Goal: Task Accomplishment & Management: Manage account settings

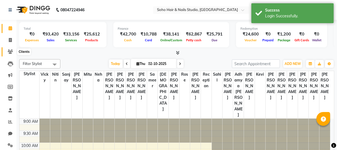
click at [9, 53] on icon at bounding box center [10, 51] width 5 height 4
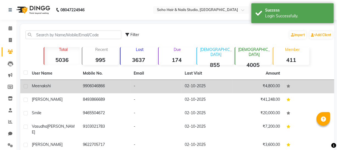
click at [36, 87] on span "meenakshi" at bounding box center [41, 85] width 19 height 5
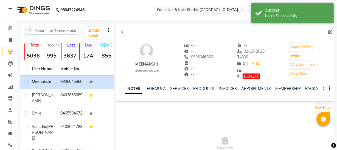
click at [229, 90] on link "INVOICES" at bounding box center [228, 88] width 18 height 5
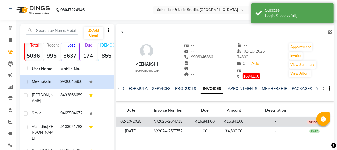
click at [241, 123] on td "₹16,841.00" at bounding box center [233, 121] width 29 height 10
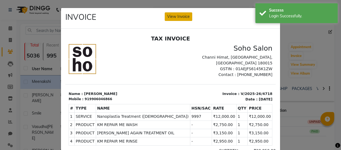
click at [178, 18] on button "View Invoice" at bounding box center [178, 16] width 27 height 9
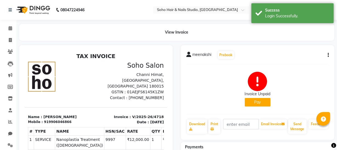
click at [325, 57] on button "button" at bounding box center [326, 55] width 3 height 6
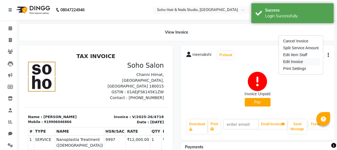
click at [311, 62] on div "Edit Invoice" at bounding box center [301, 61] width 38 height 7
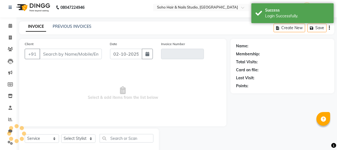
scroll to position [16, 0]
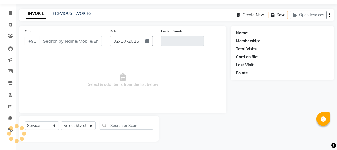
select select "membership"
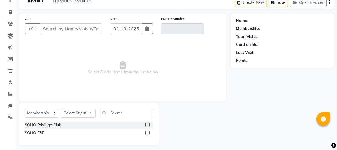
scroll to position [31, 0]
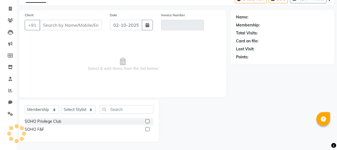
type input "9906046866"
type input "V/2025-26/4718"
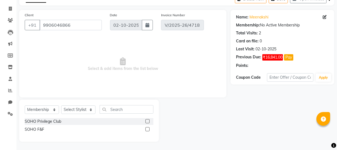
select select "select"
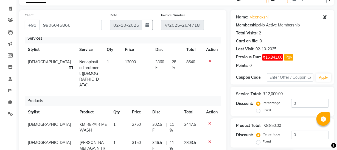
scroll to position [4, 0]
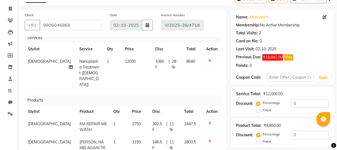
click at [155, 62] on span "3360 F" at bounding box center [160, 64] width 11 height 12
select select "29543"
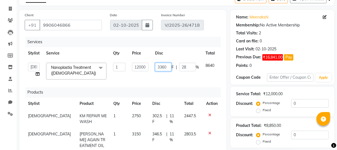
scroll to position [4, 19]
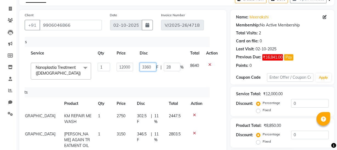
drag, startPoint x: 156, startPoint y: 61, endPoint x: 265, endPoint y: 55, distance: 109.4
click at [265, 55] on div "Client [PHONE_NUMBER] Date [DATE] Invoice Number V/2025-26/4718 Services Stylis…" at bounding box center [176, 153] width 323 height 287
type input "3400"
click at [113, 52] on th "Price" at bounding box center [124, 53] width 23 height 12
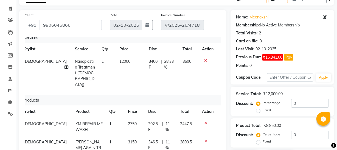
click at [164, 63] on span "28.33 %" at bounding box center [170, 64] width 12 height 12
select select "29543"
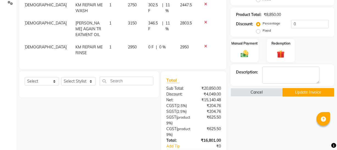
scroll to position [137, 0]
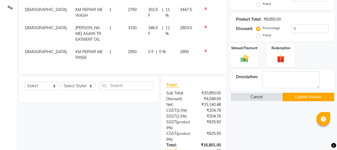
click at [151, 52] on td "0 F | 0 %" at bounding box center [161, 55] width 32 height 18
select select "29543"
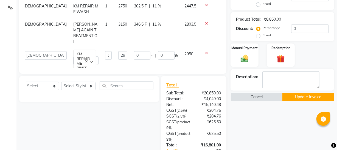
scroll to position [0, 4]
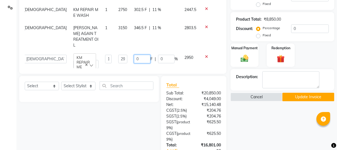
drag, startPoint x: 136, startPoint y: 53, endPoint x: 104, endPoint y: 49, distance: 33.0
click at [105, 51] on tr "[PERSON_NAME] Adhamya [PERSON_NAME] [PERSON_NAME] [PERSON_NAME] [PERSON_NAME] […" at bounding box center [119, 61] width 197 height 20
type input "301"
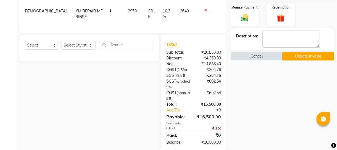
scroll to position [187, 0]
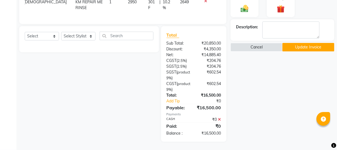
click at [306, 47] on button "Update Invoice" at bounding box center [308, 47] width 52 height 9
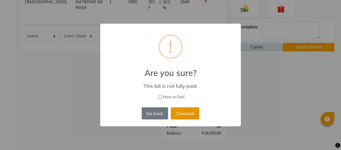
click at [193, 117] on button "Checkout" at bounding box center [185, 113] width 29 height 12
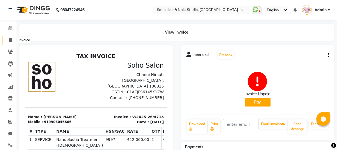
click at [11, 40] on icon at bounding box center [10, 40] width 3 height 4
select select "service"
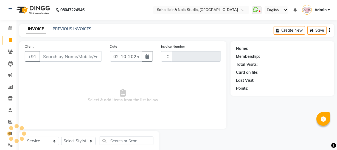
scroll to position [16, 0]
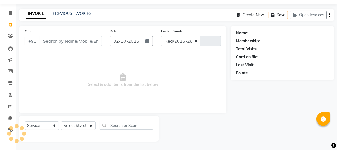
select select "735"
type input "4719"
click at [298, 15] on icon "button" at bounding box center [296, 15] width 7 height 4
select select "membership"
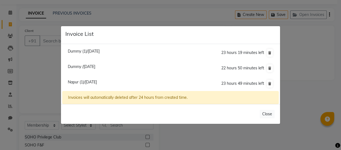
click at [97, 81] on span "Napur (1)/[DATE]" at bounding box center [82, 81] width 29 height 5
type input "9796552250"
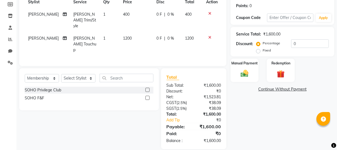
scroll to position [0, 0]
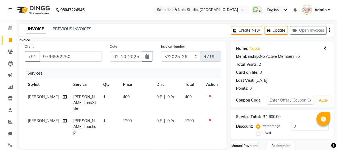
click at [10, 41] on icon at bounding box center [10, 40] width 3 height 4
select select "service"
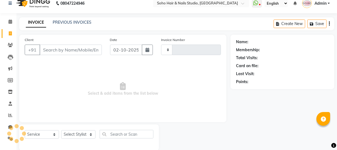
scroll to position [16, 0]
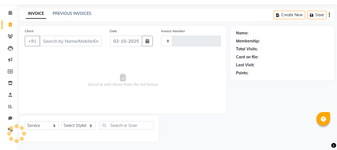
type input "4719"
select select "735"
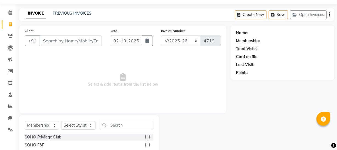
click at [72, 41] on input "Client" at bounding box center [71, 40] width 62 height 10
click at [51, 124] on select "Select Service Product Membership Package Voucher Prepaid Gift Card" at bounding box center [42, 125] width 34 height 9
select select "service"
click at [25, 121] on select "Select Service Product Membership Package Voucher Prepaid Gift Card" at bounding box center [42, 125] width 34 height 9
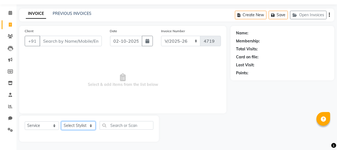
click at [81, 123] on select "Select Stylist [PERSON_NAME] Adhamya [PERSON_NAME] [PERSON_NAME] [PERSON_NAME] …" at bounding box center [78, 125] width 34 height 9
select select "21261"
click at [61, 121] on select "Select Stylist [PERSON_NAME] Adhamya [PERSON_NAME] [PERSON_NAME] [PERSON_NAME] …" at bounding box center [78, 125] width 34 height 9
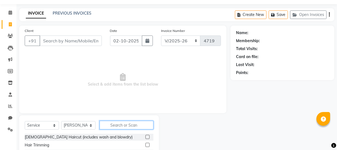
click at [128, 125] on input "text" at bounding box center [127, 124] width 54 height 9
type input "l"
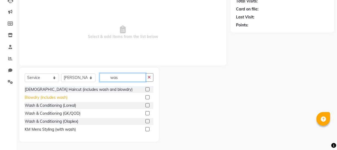
type input "was"
click at [39, 95] on div "Blowdry (includes wash)" at bounding box center [46, 97] width 43 height 6
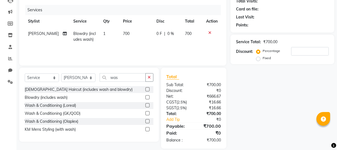
scroll to position [70, 0]
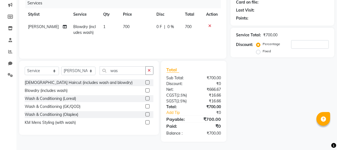
click at [148, 90] on label at bounding box center [147, 90] width 4 height 4
click at [148, 90] on input "checkbox" at bounding box center [147, 91] width 4 height 4
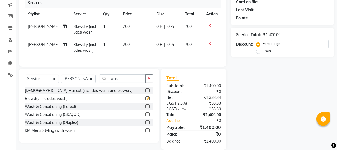
checkbox input "false"
click at [148, 116] on label at bounding box center [147, 114] width 4 height 4
click at [148, 116] on input "checkbox" at bounding box center [147, 115] width 4 height 4
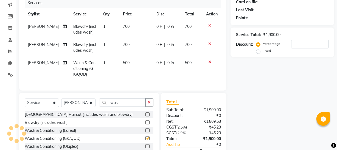
checkbox input "false"
click at [209, 44] on icon at bounding box center [209, 44] width 3 height 4
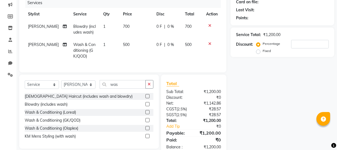
click at [209, 25] on icon at bounding box center [209, 26] width 3 height 4
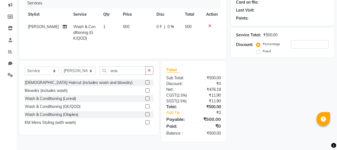
click at [120, 25] on td "500" at bounding box center [137, 33] width 34 height 24
select select "21261"
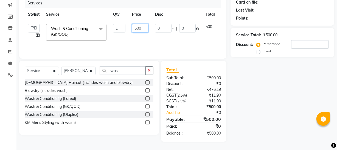
drag, startPoint x: 132, startPoint y: 27, endPoint x: 144, endPoint y: 29, distance: 12.2
click at [144, 29] on input "500" at bounding box center [140, 28] width 16 height 9
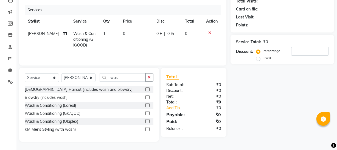
scroll to position [63, 0]
click at [147, 97] on div "[DEMOGRAPHIC_DATA] Haircut (includes wash and blowdry) Blowdry (includes wash) …" at bounding box center [89, 110] width 129 height 48
click at [147, 103] on label at bounding box center [147, 105] width 4 height 4
click at [147, 103] on input "checkbox" at bounding box center [147, 105] width 4 height 4
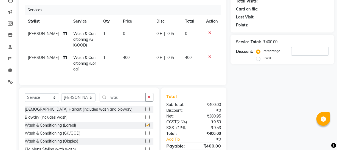
checkbox input "false"
click at [209, 32] on icon at bounding box center [209, 33] width 3 height 4
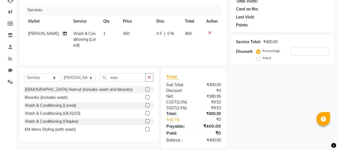
click at [125, 32] on td "400" at bounding box center [137, 39] width 34 height 24
select select "21261"
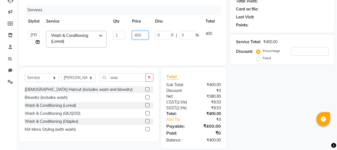
drag, startPoint x: 145, startPoint y: 33, endPoint x: 144, endPoint y: 36, distance: 3.1
click at [145, 34] on input "400" at bounding box center [140, 35] width 16 height 9
type input "4"
type input "800"
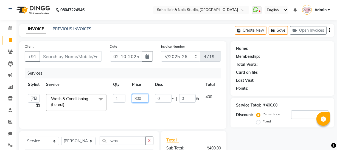
scroll to position [0, 0]
click at [71, 56] on input "Client" at bounding box center [71, 56] width 62 height 10
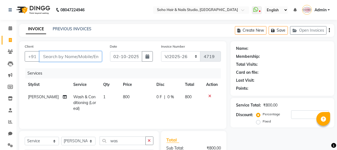
type input "0"
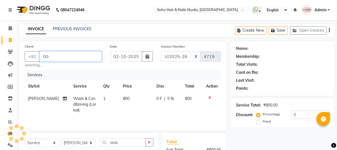
type input "0"
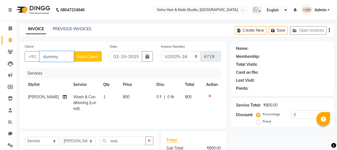
click at [62, 57] on input "dummy" at bounding box center [57, 56] width 34 height 10
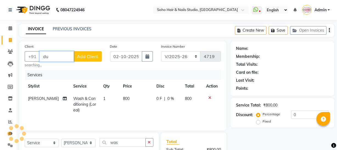
type input "d"
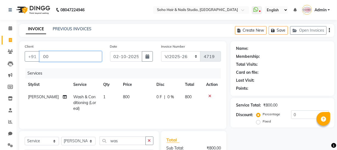
type input "0"
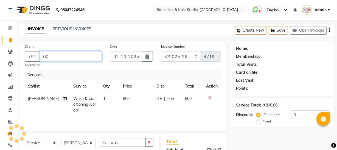
type input "0"
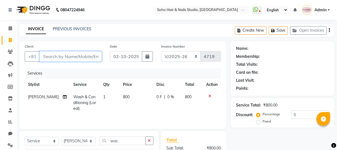
click at [47, 58] on input "Client" at bounding box center [71, 56] width 62 height 10
click at [68, 57] on input "000" at bounding box center [57, 56] width 34 height 10
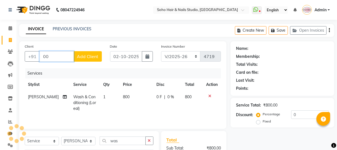
type input "0"
type input "n"
type input "00000"
click at [171, 107] on td "0 F | 0 %" at bounding box center [167, 103] width 29 height 24
select select "21261"
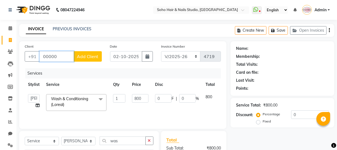
click at [60, 60] on input "00000" at bounding box center [57, 56] width 34 height 10
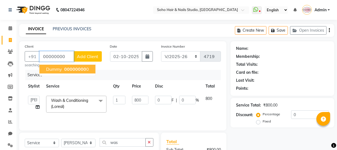
click at [82, 69] on span "00000000" at bounding box center [75, 68] width 22 height 5
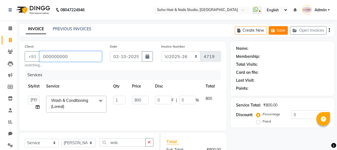
type input "000000000"
click at [280, 30] on button "Save" at bounding box center [278, 30] width 19 height 9
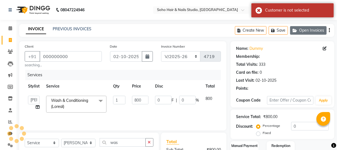
click at [315, 31] on button "Open Invoices" at bounding box center [308, 30] width 36 height 9
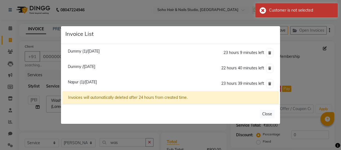
click at [88, 52] on span "Dummy (1)/[DATE]" at bounding box center [84, 51] width 32 height 5
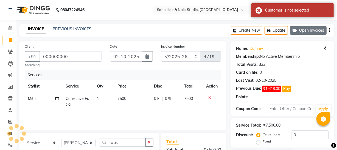
click at [304, 30] on button "Open Invoices" at bounding box center [308, 30] width 36 height 9
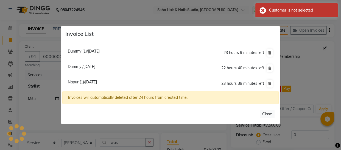
select select "membership"
click at [95, 67] on span "Dummy /[DATE]" at bounding box center [81, 66] width 27 height 5
select select
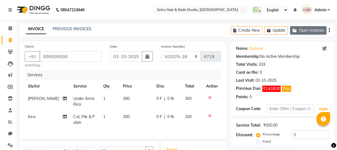
click at [304, 31] on button "Open Invoices" at bounding box center [308, 30] width 36 height 9
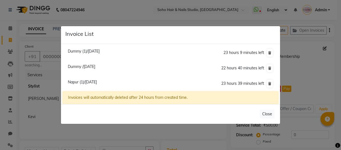
click at [77, 83] on span "Napur (1)/[DATE]" at bounding box center [82, 81] width 29 height 5
type input "9796552250"
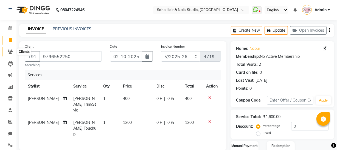
click at [11, 51] on icon at bounding box center [10, 51] width 5 height 4
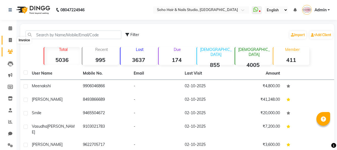
click at [9, 40] on icon at bounding box center [10, 40] width 3 height 4
select select "service"
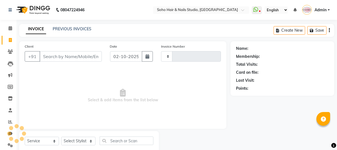
scroll to position [16, 0]
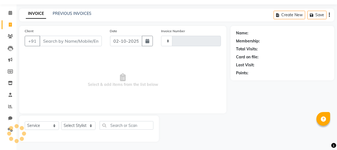
type input "4719"
select select "735"
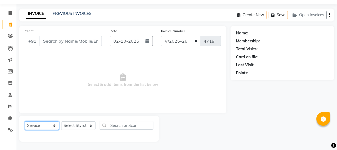
drag, startPoint x: 57, startPoint y: 124, endPoint x: 57, endPoint y: 122, distance: 2.8
click at [57, 124] on select "Select Service Product Membership Package Voucher Prepaid Gift Card" at bounding box center [42, 125] width 34 height 9
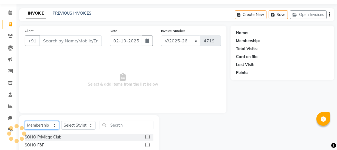
select select "service"
click at [25, 121] on select "Select Service Product Membership Package Voucher Prepaid Gift Card" at bounding box center [42, 125] width 34 height 9
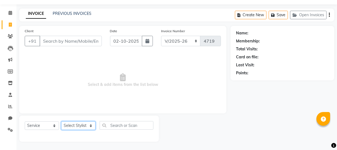
click at [94, 125] on select "Select Stylist [PERSON_NAME] Adhamya [PERSON_NAME] [PERSON_NAME] [PERSON_NAME] …" at bounding box center [78, 125] width 34 height 9
select select "81211"
click at [61, 121] on select "Select Stylist [PERSON_NAME] Adhamya [PERSON_NAME] [PERSON_NAME] [PERSON_NAME] …" at bounding box center [78, 125] width 34 height 9
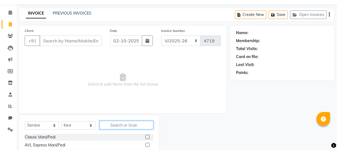
click at [119, 125] on input "text" at bounding box center [127, 124] width 54 height 9
type input "ped"
click at [145, 136] on label at bounding box center [147, 136] width 4 height 4
click at [145, 136] on input "checkbox" at bounding box center [147, 137] width 4 height 4
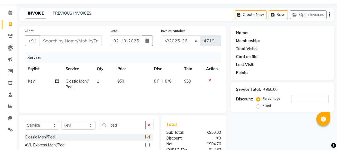
checkbox input "false"
drag, startPoint x: 93, startPoint y: 124, endPoint x: 89, endPoint y: 121, distance: 4.7
click at [93, 124] on select "Select Stylist [PERSON_NAME] Adhamya [PERSON_NAME] [PERSON_NAME] [PERSON_NAME] …" at bounding box center [78, 125] width 34 height 9
select select "86261"
click at [61, 121] on select "Select Stylist [PERSON_NAME] Adhamya [PERSON_NAME] [PERSON_NAME] [PERSON_NAME] …" at bounding box center [78, 125] width 34 height 9
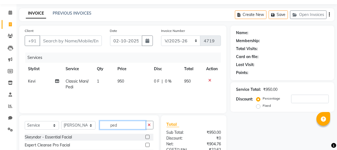
click at [123, 121] on input "ped" at bounding box center [123, 124] width 46 height 9
type input "p"
type input "n"
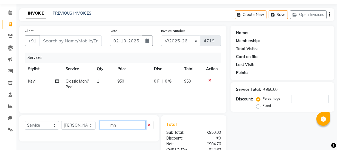
type input "m"
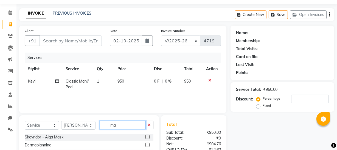
type input "m"
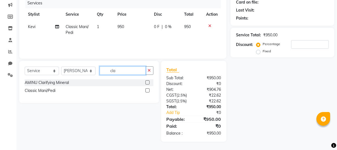
type input "cla"
click at [148, 90] on label at bounding box center [147, 90] width 4 height 4
click at [148, 90] on input "checkbox" at bounding box center [147, 91] width 4 height 4
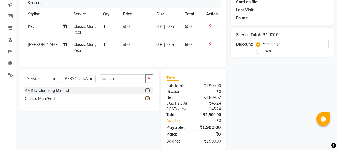
checkbox input "false"
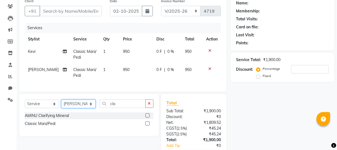
drag, startPoint x: 90, startPoint y: 111, endPoint x: 90, endPoint y: 108, distance: 3.0
click at [90, 108] on select "Select Stylist [PERSON_NAME] Adhamya [PERSON_NAME] [PERSON_NAME] [PERSON_NAME] …" at bounding box center [78, 103] width 34 height 9
select select "13571"
click at [61, 103] on select "Select Stylist [PERSON_NAME] Adhamya [PERSON_NAME] [PERSON_NAME] [PERSON_NAME] …" at bounding box center [78, 103] width 34 height 9
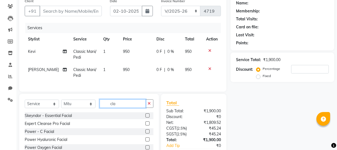
click at [122, 108] on input "cla" at bounding box center [123, 103] width 46 height 9
type input "c"
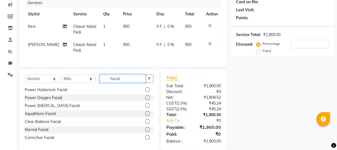
scroll to position [33, 0]
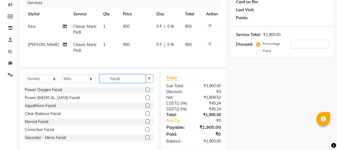
type input "facial"
click at [145, 131] on label at bounding box center [147, 129] width 4 height 4
click at [145, 131] on input "checkbox" at bounding box center [147, 130] width 4 height 4
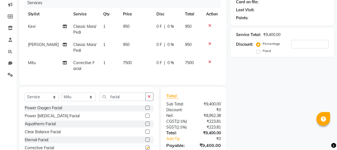
checkbox input "false"
click at [134, 101] on input "facial" at bounding box center [123, 96] width 46 height 9
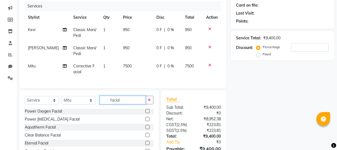
scroll to position [20, 0]
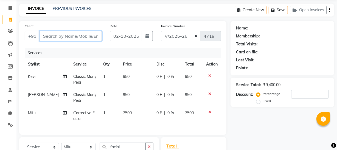
click at [45, 38] on input "Client" at bounding box center [71, 36] width 62 height 10
type input "9"
type input "0"
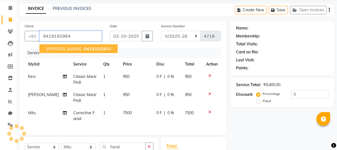
type input "9419192984"
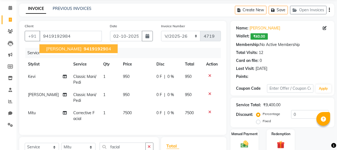
click at [84, 48] on span "94191929" at bounding box center [95, 48] width 22 height 5
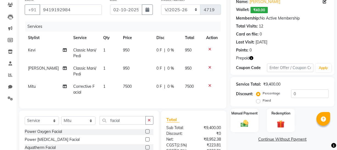
scroll to position [50, 0]
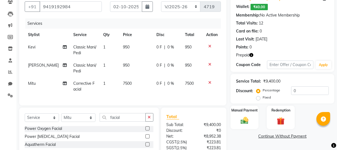
click at [169, 83] on span "0 %" at bounding box center [170, 83] width 7 height 6
select select "13571"
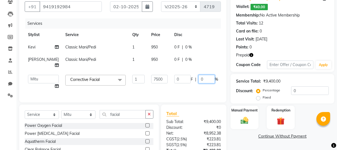
click at [198, 77] on input "0" at bounding box center [206, 79] width 16 height 9
type input "20"
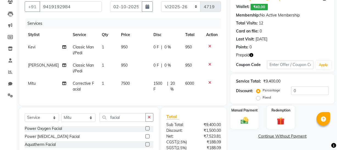
click at [175, 92] on td "1500 F | 20 %" at bounding box center [166, 86] width 32 height 18
select select "13571"
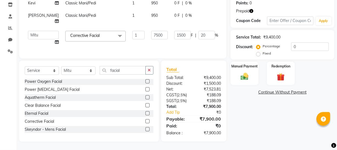
scroll to position [72, 0]
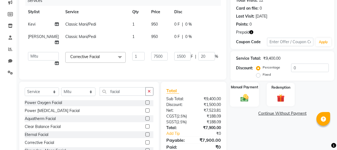
click at [247, 98] on img at bounding box center [244, 97] width 13 height 9
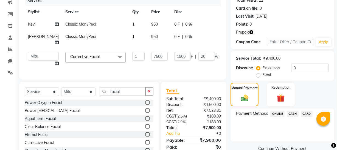
click at [279, 115] on span "ONLINE" at bounding box center [277, 113] width 14 height 6
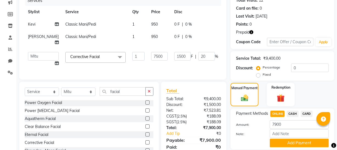
scroll to position [97, 0]
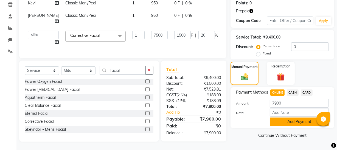
click at [290, 117] on button "Add Payment" at bounding box center [299, 121] width 59 height 9
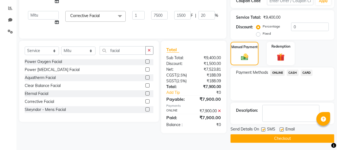
scroll to position [114, 0]
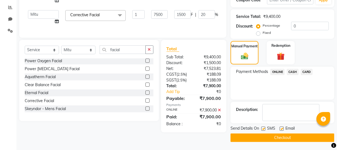
click at [284, 137] on button "Checkout" at bounding box center [283, 137] width 104 height 9
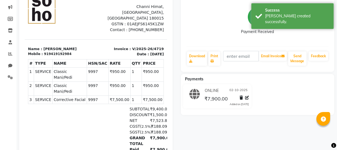
scroll to position [25, 0]
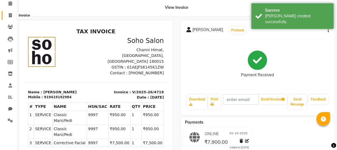
click at [9, 14] on icon at bounding box center [10, 15] width 3 height 4
select select "service"
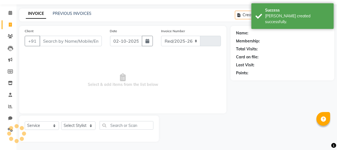
scroll to position [16, 0]
select select "735"
type input "4720"
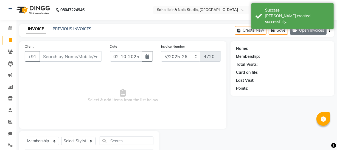
click at [316, 30] on button "Open Invoices" at bounding box center [308, 30] width 36 height 9
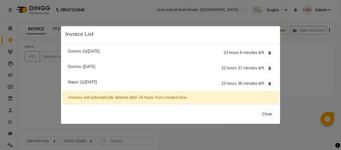
drag, startPoint x: 36, startPoint y: 92, endPoint x: 33, endPoint y: 113, distance: 21.1
click at [37, 91] on ngb-modal-window "Invoice List Dummy (1)/[DATE] 23 hours 6 minutes left [GEOGRAPHIC_DATA] /[DATE]…" at bounding box center [170, 75] width 341 height 150
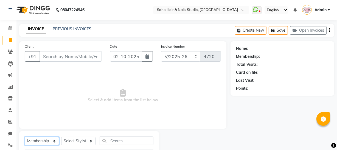
drag, startPoint x: 53, startPoint y: 142, endPoint x: 52, endPoint y: 137, distance: 4.2
click at [53, 141] on select "Select Service Product Membership Package Voucher Prepaid Gift Card" at bounding box center [42, 140] width 34 height 9
select select "service"
click at [25, 136] on select "Select Service Product Membership Package Voucher Prepaid Gift Card" at bounding box center [42, 140] width 34 height 9
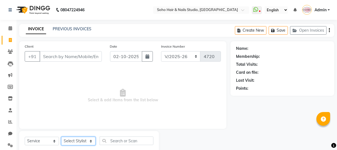
drag, startPoint x: 85, startPoint y: 142, endPoint x: 87, endPoint y: 137, distance: 5.5
click at [85, 142] on select "Select Stylist [PERSON_NAME] Adhamya [PERSON_NAME] [PERSON_NAME] [PERSON_NAME] …" at bounding box center [78, 140] width 34 height 9
select select "21261"
click at [61, 136] on select "Select Stylist [PERSON_NAME] Adhamya [PERSON_NAME] [PERSON_NAME] [PERSON_NAME] …" at bounding box center [78, 140] width 34 height 9
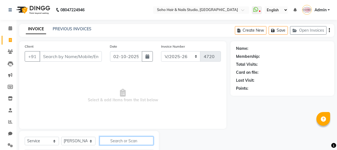
click at [119, 140] on input "text" at bounding box center [127, 140] width 54 height 9
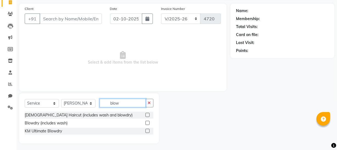
scroll to position [39, 0]
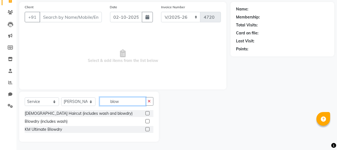
type input "blow"
click at [146, 120] on label at bounding box center [147, 121] width 4 height 4
click at [146, 120] on input "checkbox" at bounding box center [147, 121] width 4 height 4
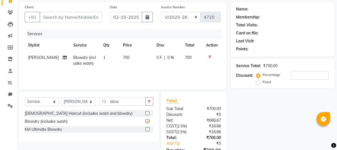
checkbox input "false"
click at [123, 55] on span "700" at bounding box center [126, 57] width 7 height 5
select select "21261"
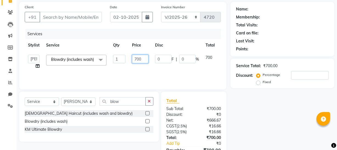
drag, startPoint x: 134, startPoint y: 58, endPoint x: 146, endPoint y: 54, distance: 12.7
click at [146, 54] on td "700" at bounding box center [140, 61] width 23 height 21
type input "800"
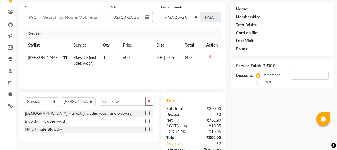
click at [143, 70] on div "Services Stylist Service Qty Price Disc Total Action [PERSON_NAME] (includes wa…" at bounding box center [123, 56] width 196 height 55
click at [94, 104] on select "Select Stylist [PERSON_NAME] Adhamya [PERSON_NAME] [PERSON_NAME] [PERSON_NAME] …" at bounding box center [78, 101] width 34 height 9
select select "86261"
click at [61, 97] on select "Select Stylist [PERSON_NAME] Adhamya [PERSON_NAME] [PERSON_NAME] [PERSON_NAME] …" at bounding box center [78, 101] width 34 height 9
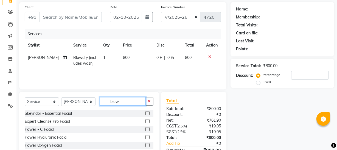
click at [129, 103] on input "blow" at bounding box center [123, 101] width 46 height 9
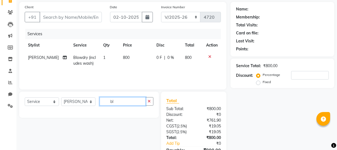
type input "b"
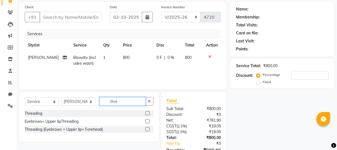
type input "thre"
click at [147, 113] on label at bounding box center [147, 113] width 4 height 4
click at [147, 113] on input "checkbox" at bounding box center [147, 113] width 4 height 4
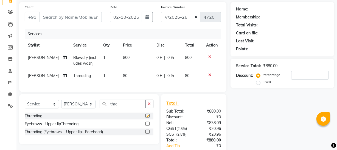
checkbox input "false"
click at [120, 71] on td "80" at bounding box center [137, 75] width 34 height 12
select select "86261"
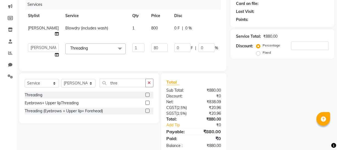
scroll to position [85, 0]
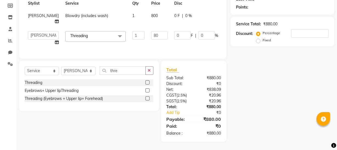
click at [133, 122] on div "Select Service Product Membership Package Voucher Prepaid Gift Card Select Styl…" at bounding box center [87, 101] width 144 height 81
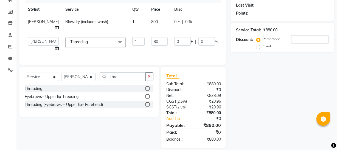
scroll to position [35, 0]
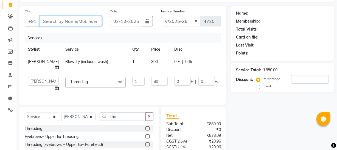
click at [57, 20] on input "Client" at bounding box center [71, 21] width 62 height 10
type input "9"
type input "0"
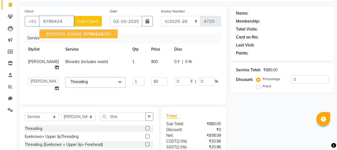
click at [84, 36] on span "9796424" at bounding box center [93, 33] width 19 height 5
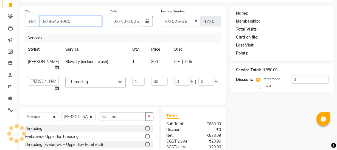
type input "9796424000"
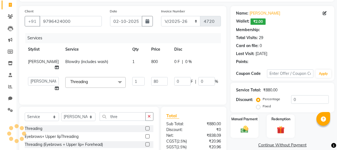
select select "1: Object"
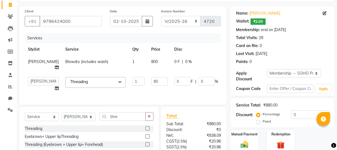
scroll to position [85, 0]
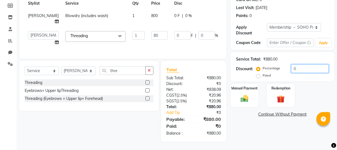
click at [310, 68] on input "0" at bounding box center [310, 68] width 38 height 9
type input "2"
type input "1.6"
type input "2"
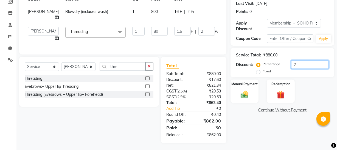
type input "20"
type input "16"
type input "20"
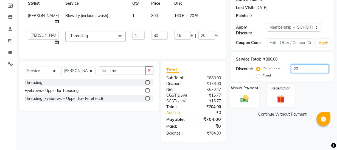
type input "20"
click at [241, 88] on div "Manual Payment" at bounding box center [244, 95] width 29 height 24
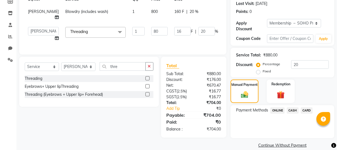
click at [272, 111] on span "ONLINE" at bounding box center [277, 110] width 14 height 6
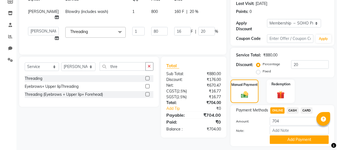
scroll to position [101, 0]
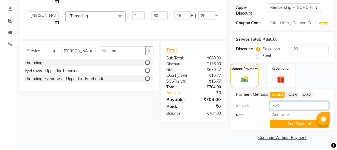
click at [281, 107] on input "704" at bounding box center [299, 105] width 59 height 9
click at [294, 96] on span "CASH" at bounding box center [293, 94] width 12 height 6
click at [286, 106] on input "704" at bounding box center [299, 105] width 59 height 9
type input "700"
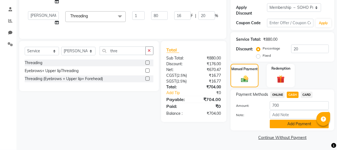
click at [300, 122] on button "Add Payment" at bounding box center [299, 123] width 59 height 9
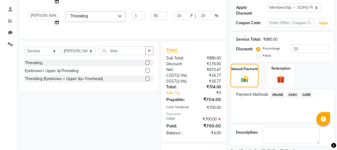
click at [279, 96] on span "ONLINE" at bounding box center [277, 94] width 14 height 6
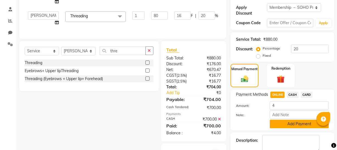
click at [289, 124] on button "Add Payment" at bounding box center [299, 123] width 59 height 9
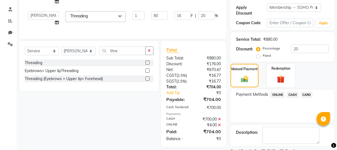
scroll to position [148, 0]
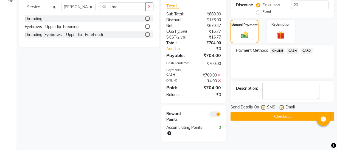
click at [254, 112] on button "Checkout" at bounding box center [283, 116] width 104 height 9
